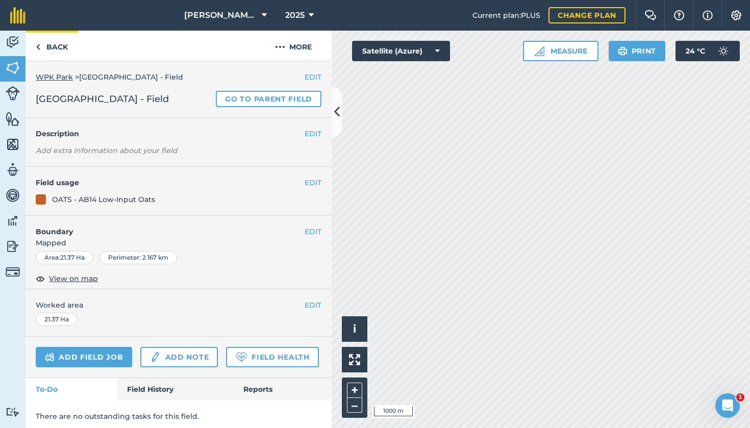
click at [52, 47] on link "Back" at bounding box center [52, 46] width 53 height 30
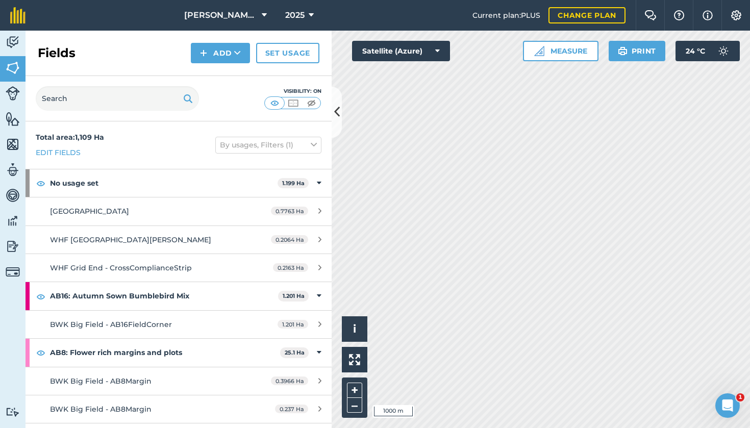
click at [15, 96] on img at bounding box center [13, 93] width 14 height 14
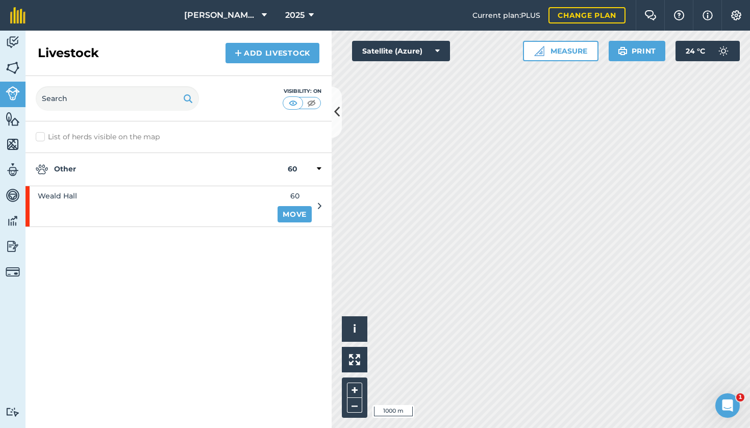
click at [12, 42] on img at bounding box center [13, 42] width 14 height 15
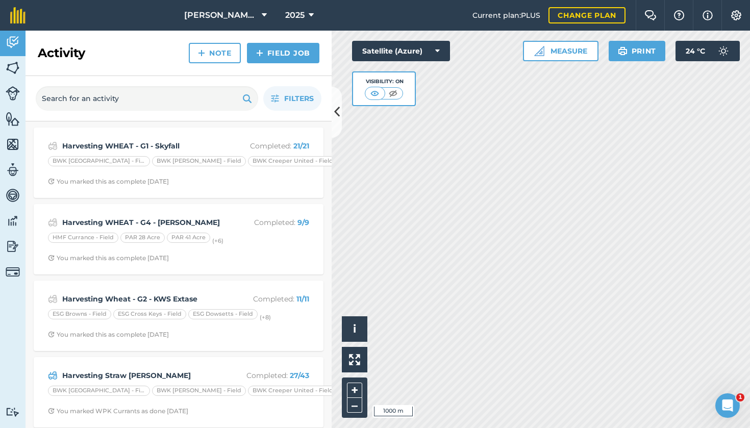
click at [293, 56] on link "Field Job" at bounding box center [283, 53] width 72 height 20
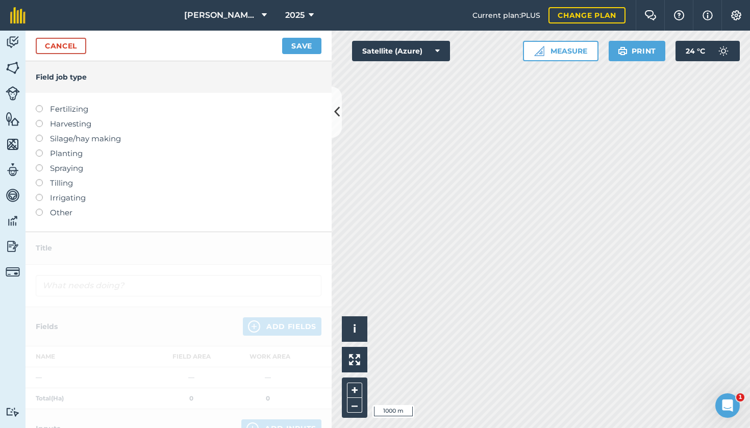
click at [37, 120] on label at bounding box center [43, 120] width 14 height 0
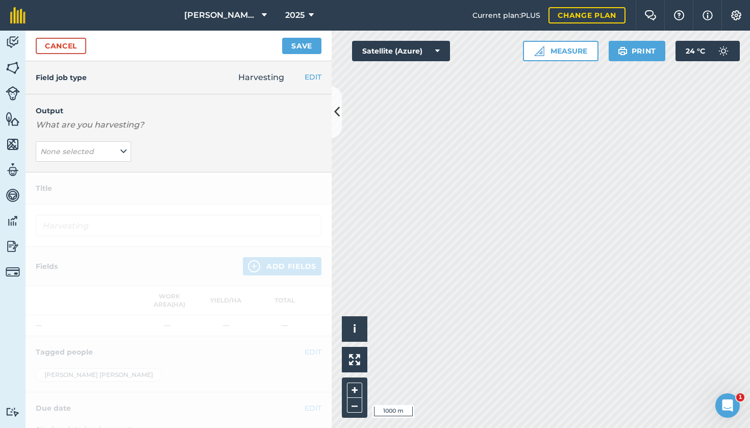
click at [139, 124] on em "What are you harvesting?" at bounding box center [90, 125] width 108 height 10
click at [167, 130] on p "What are you harvesting?" at bounding box center [179, 125] width 286 height 12
click at [118, 153] on button "None selected" at bounding box center [83, 151] width 95 height 20
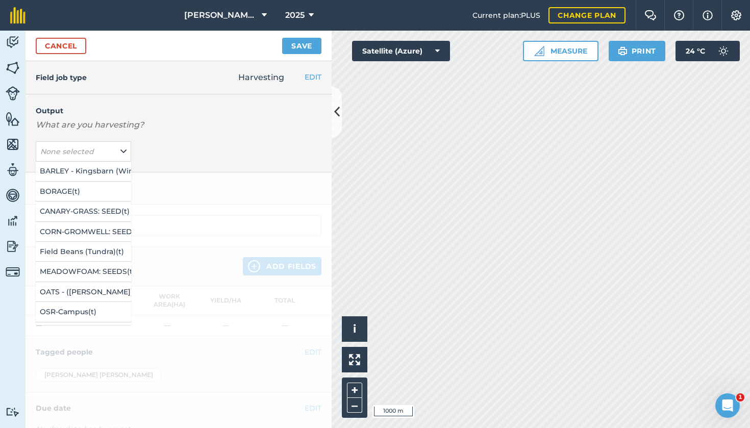
scroll to position [27, 0]
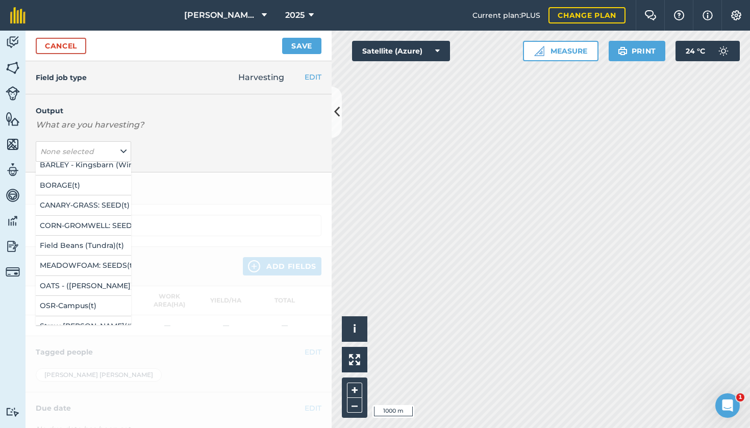
click at [76, 285] on button "OATS - ([PERSON_NAME]) ( t )" at bounding box center [83, 285] width 95 height 19
type input "Harvesting OATS - ([PERSON_NAME])"
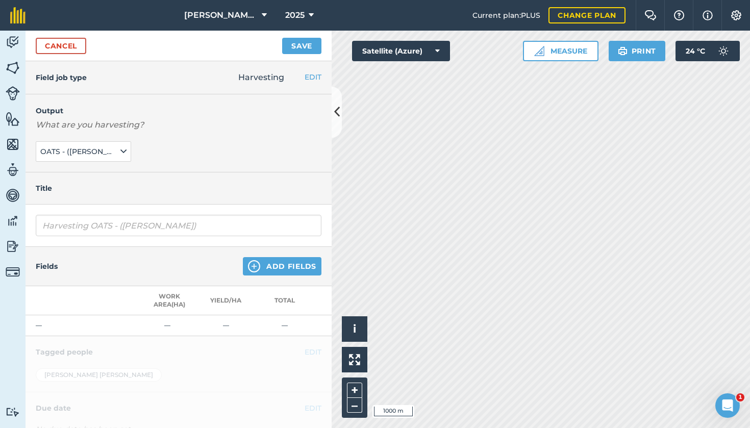
click at [274, 269] on button "Add Fields" at bounding box center [282, 266] width 79 height 18
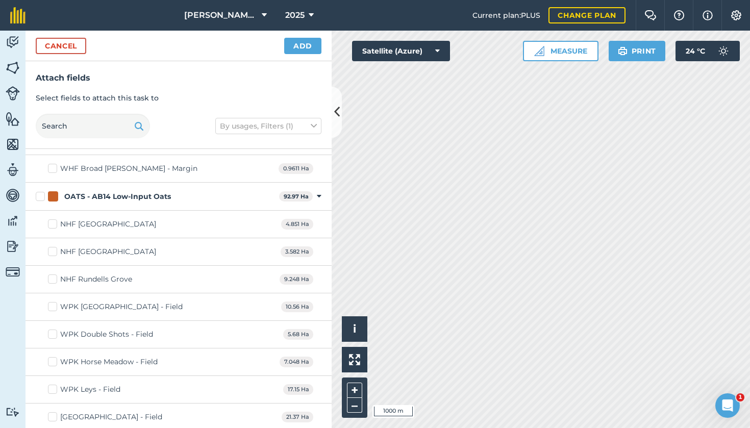
scroll to position [6229, 0]
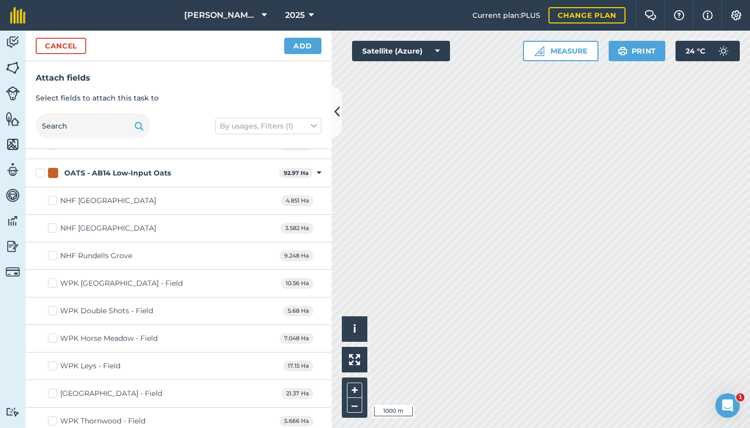
click at [40, 168] on label "OATS - AB14 Low-Input Oats" at bounding box center [155, 173] width 239 height 11
click at [40, 168] on input "OATS - AB14 Low-Input Oats" at bounding box center [39, 171] width 7 height 7
checkbox input "true"
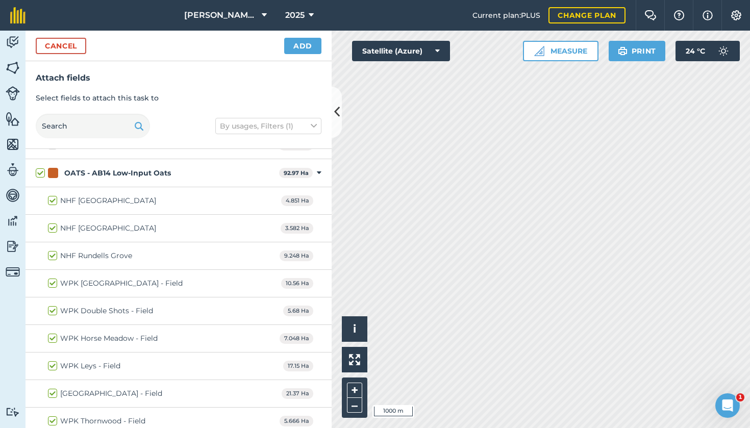
checkbox input "true"
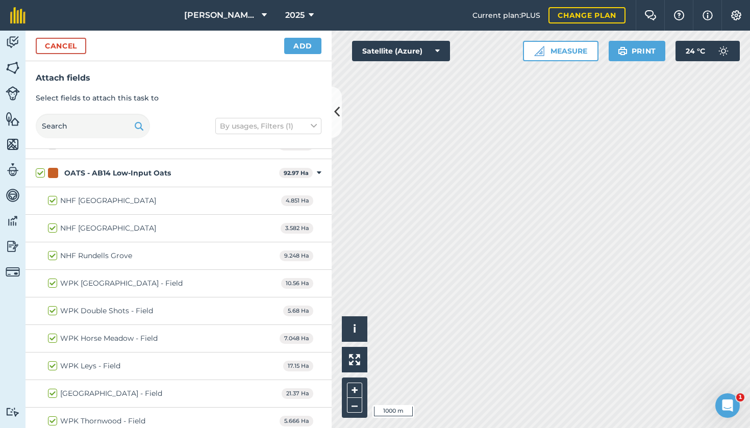
checkbox input "true"
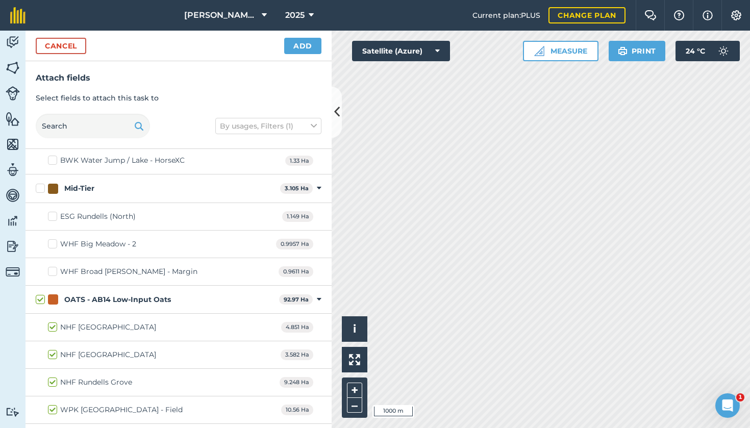
scroll to position [6091, 0]
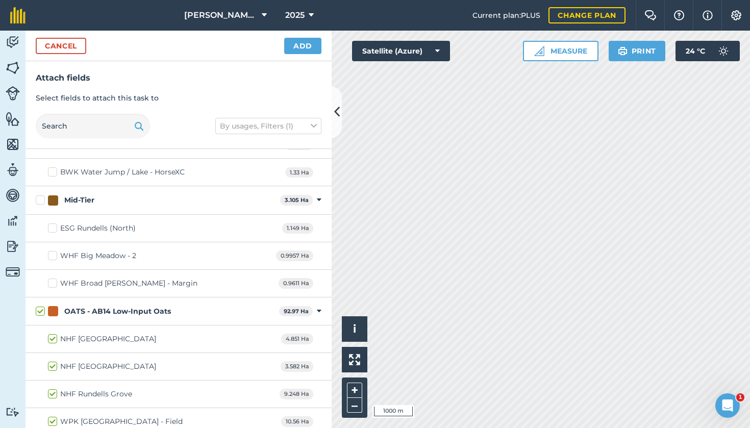
click at [308, 48] on button "Add" at bounding box center [302, 46] width 37 height 16
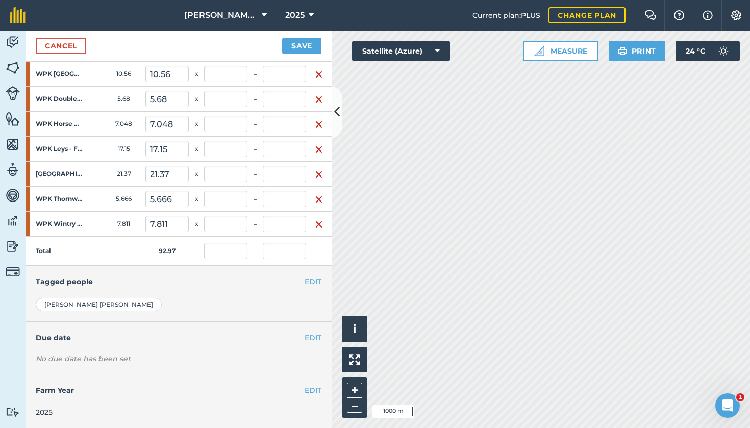
scroll to position [328, 0]
click at [318, 283] on button "EDIT" at bounding box center [313, 282] width 17 height 11
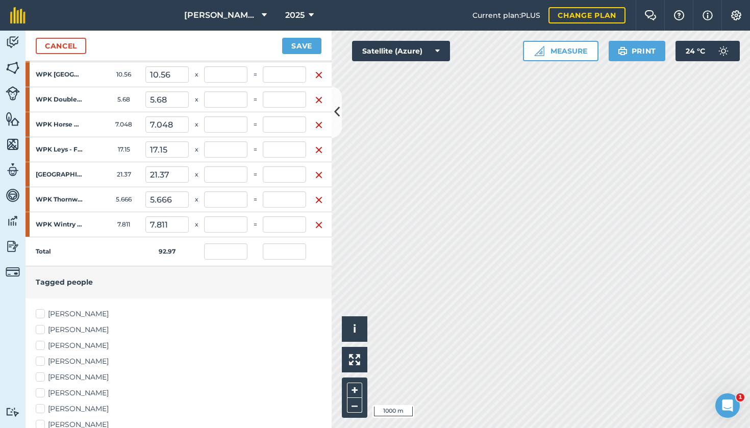
click at [40, 314] on label "[PERSON_NAME]" at bounding box center [179, 314] width 286 height 11
click at [40, 314] on input "[PERSON_NAME]" at bounding box center [39, 312] width 7 height 7
checkbox input "true"
click at [40, 329] on label "[PERSON_NAME]" at bounding box center [179, 330] width 286 height 11
click at [40, 329] on input "[PERSON_NAME]" at bounding box center [39, 328] width 7 height 7
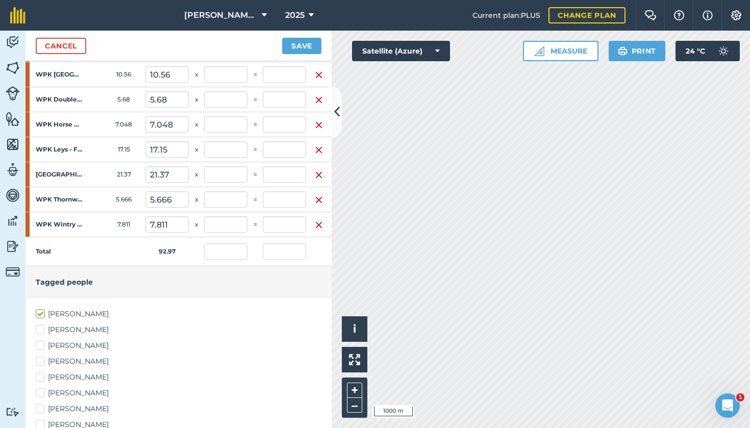
checkbox input "true"
click at [42, 376] on label "[PERSON_NAME]" at bounding box center [179, 377] width 286 height 11
click at [42, 376] on input "[PERSON_NAME]" at bounding box center [39, 375] width 7 height 7
checkbox input "true"
click at [41, 397] on label "[PERSON_NAME]" at bounding box center [179, 393] width 286 height 11
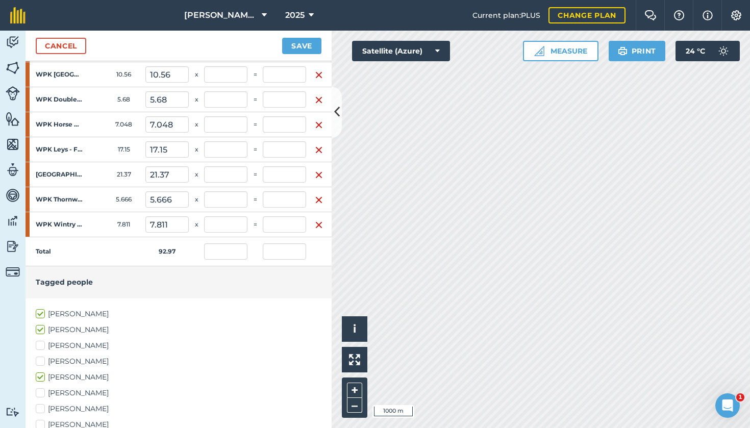
click at [41, 395] on input "[PERSON_NAME]" at bounding box center [39, 391] width 7 height 7
checkbox input "true"
click at [42, 405] on label "[PERSON_NAME]" at bounding box center [179, 409] width 286 height 11
click at [42, 405] on input "[PERSON_NAME]" at bounding box center [39, 407] width 7 height 7
checkbox input "true"
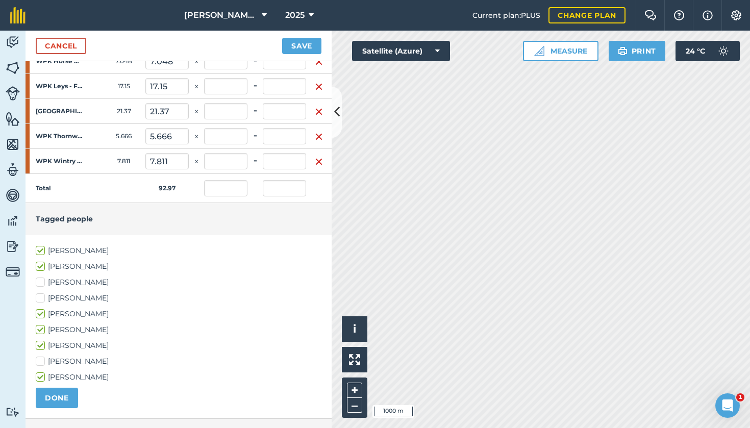
click at [55, 400] on button "DONE" at bounding box center [57, 398] width 42 height 20
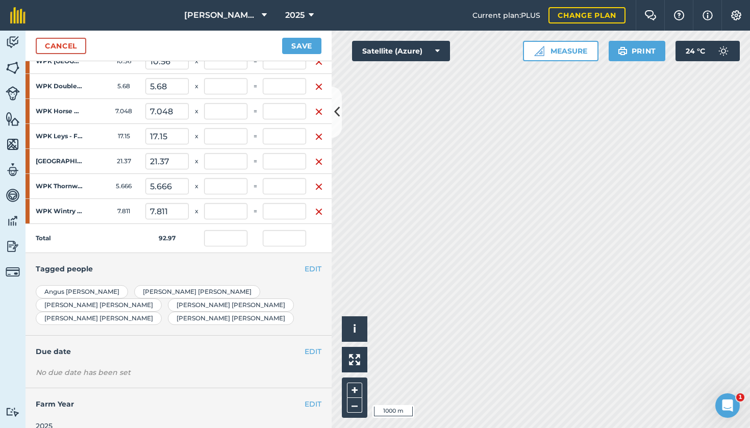
click at [301, 53] on button "Save" at bounding box center [301, 46] width 39 height 16
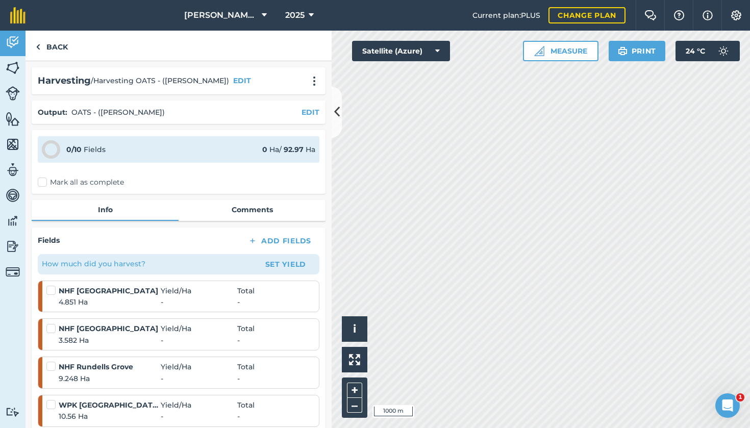
click at [285, 263] on button "Set Yield" at bounding box center [285, 264] width 59 height 16
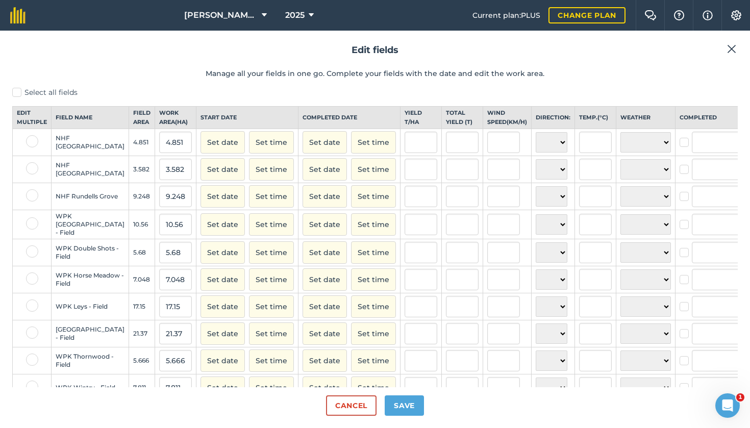
click at [201, 264] on button "Set date" at bounding box center [223, 252] width 44 height 22
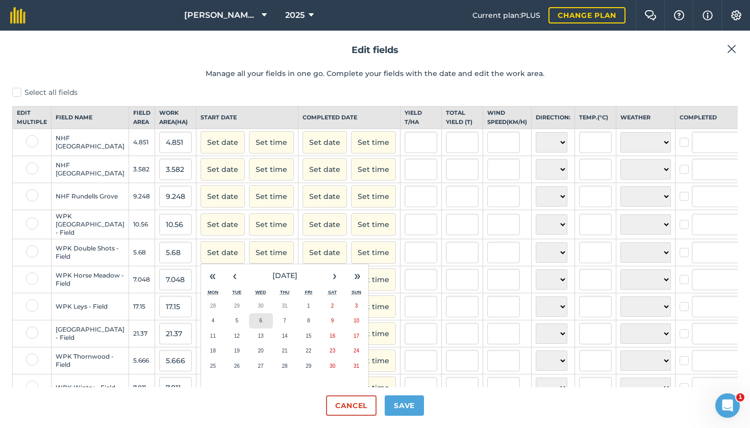
click at [259, 324] on abbr "6" at bounding box center [260, 321] width 3 height 6
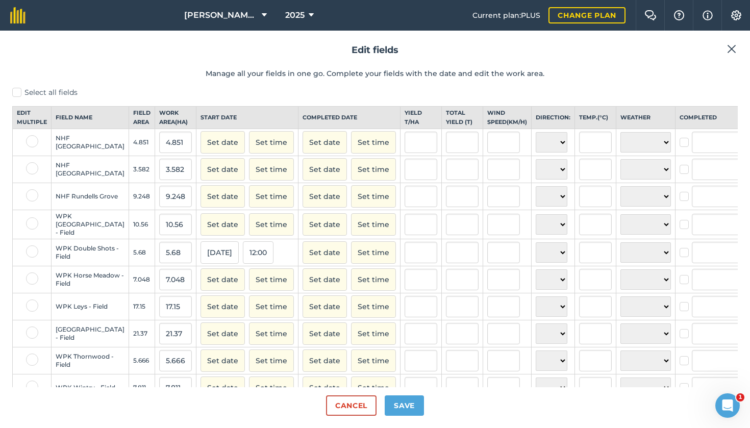
click at [303, 264] on button "Set date" at bounding box center [325, 252] width 44 height 22
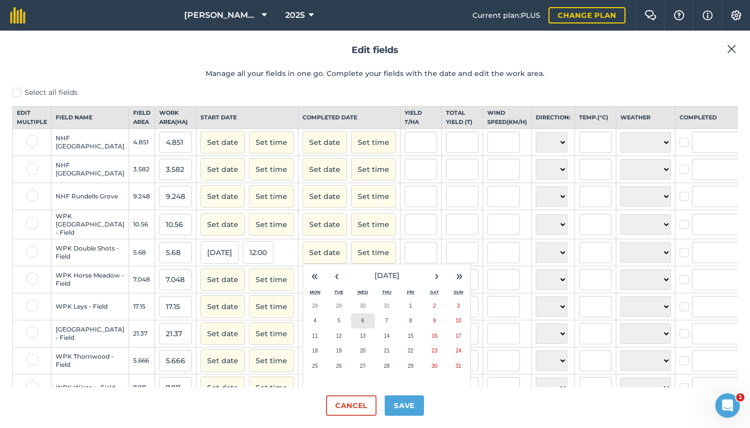
click at [351, 329] on button "6" at bounding box center [363, 320] width 24 height 15
checkbox input "true"
type input "[PERSON_NAME]"
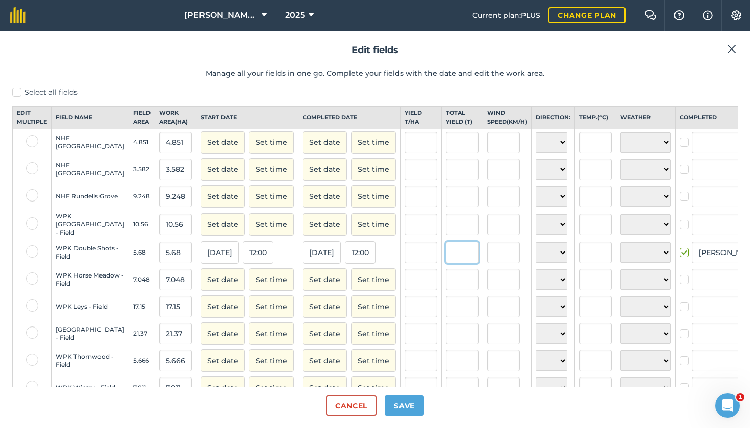
click at [446, 263] on input "text" at bounding box center [462, 252] width 33 height 21
type input "21.21"
type input "3.734154929577465"
click at [487, 263] on input "text" at bounding box center [503, 252] width 33 height 21
